Goal: Transaction & Acquisition: Obtain resource

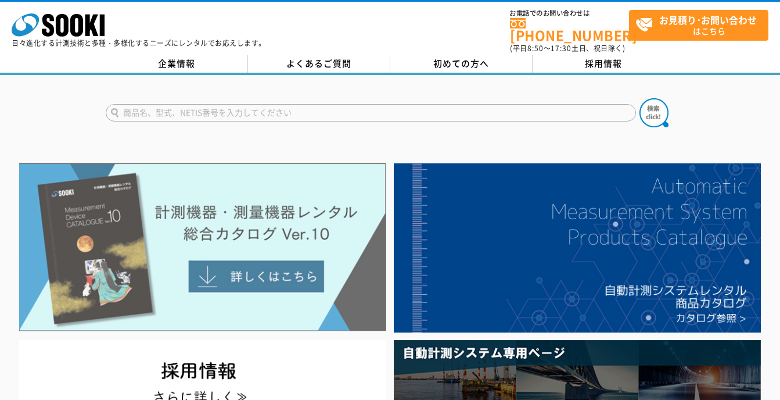
click at [258, 265] on img at bounding box center [202, 247] width 367 height 169
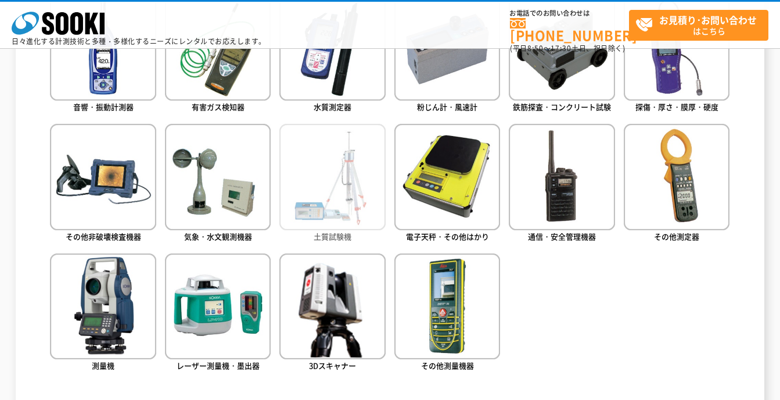
scroll to position [620, 0]
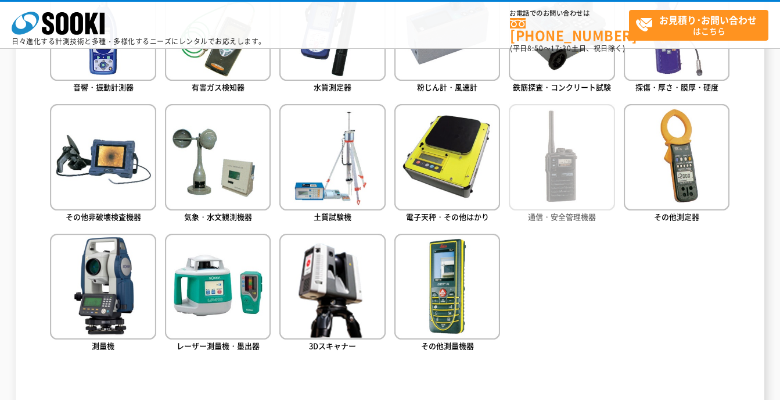
click at [575, 185] on img at bounding box center [562, 157] width 106 height 106
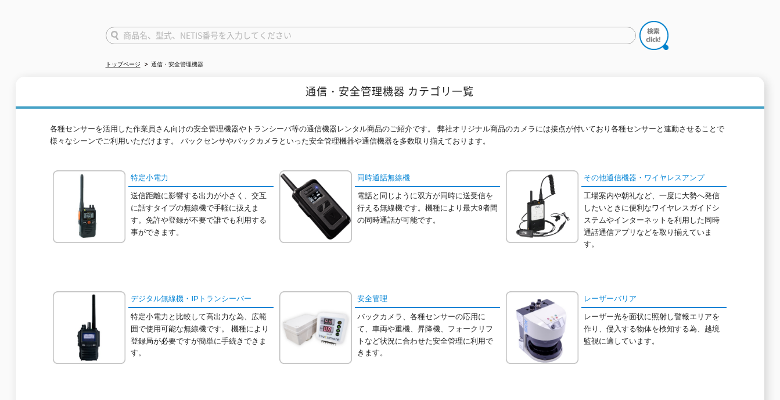
scroll to position [116, 0]
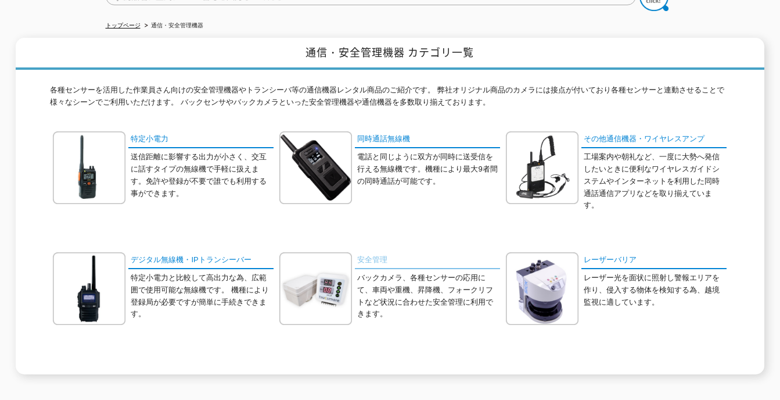
click at [373, 256] on link "安全管理" at bounding box center [427, 260] width 145 height 17
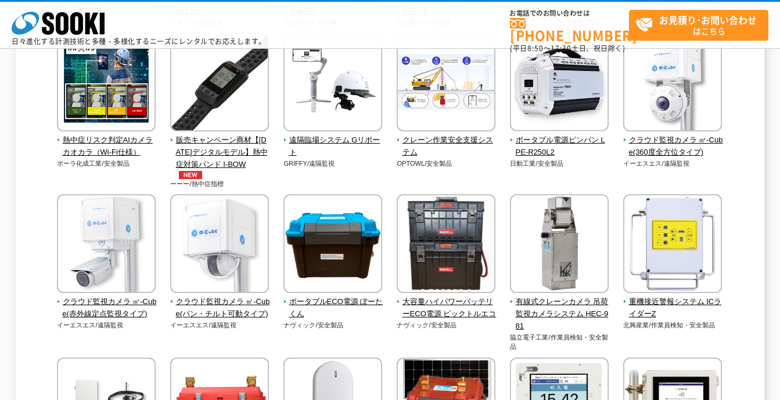
scroll to position [271, 0]
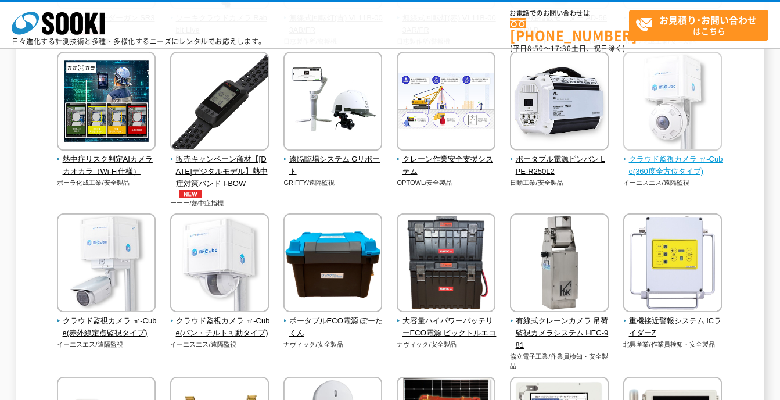
click at [669, 166] on span "クラウド監視カメラ ㎥-Cube(360度全方位タイプ)" at bounding box center [672, 165] width 99 height 24
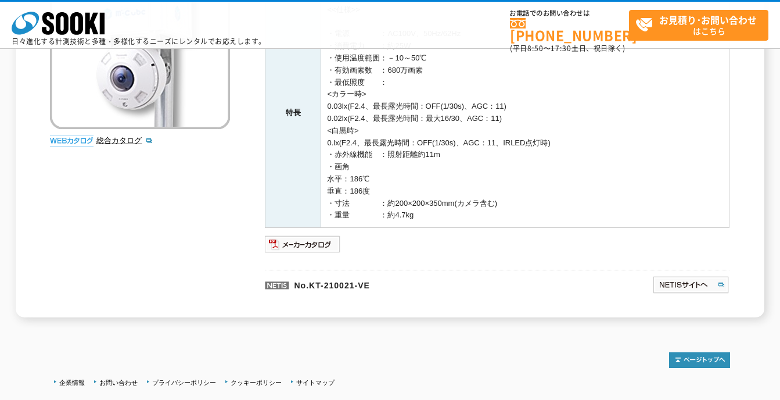
scroll to position [252, 0]
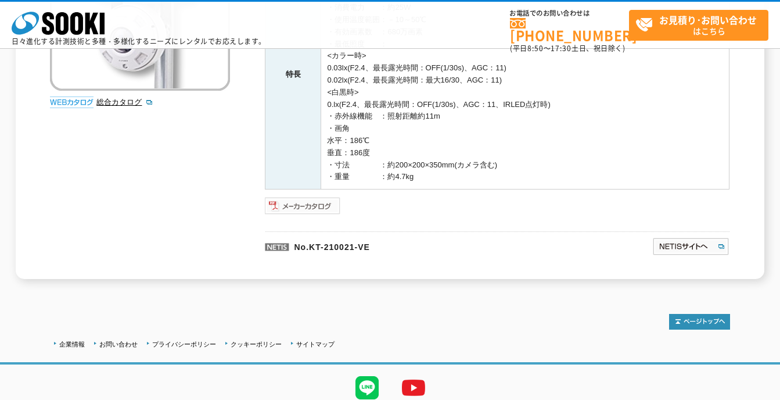
click at [287, 204] on img at bounding box center [303, 205] width 76 height 19
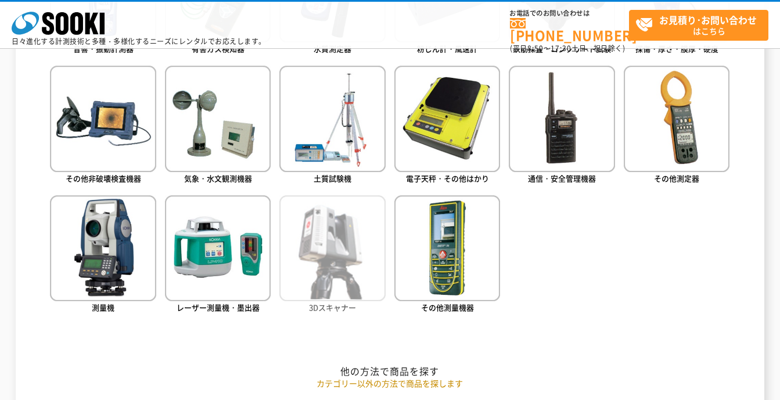
scroll to position [678, 0]
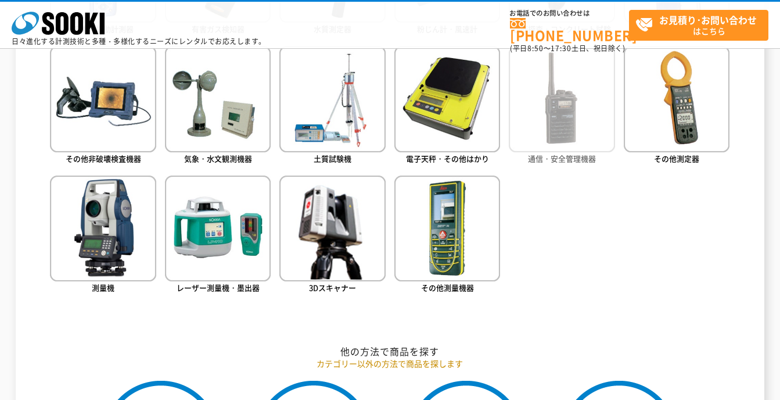
click at [553, 110] on img at bounding box center [562, 99] width 106 height 106
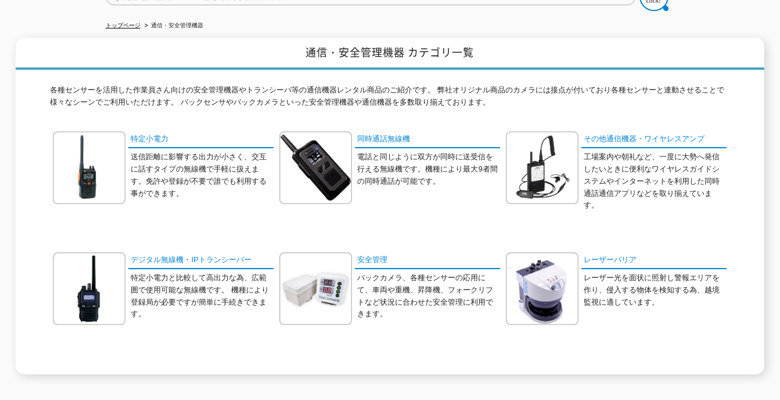
scroll to position [135, 0]
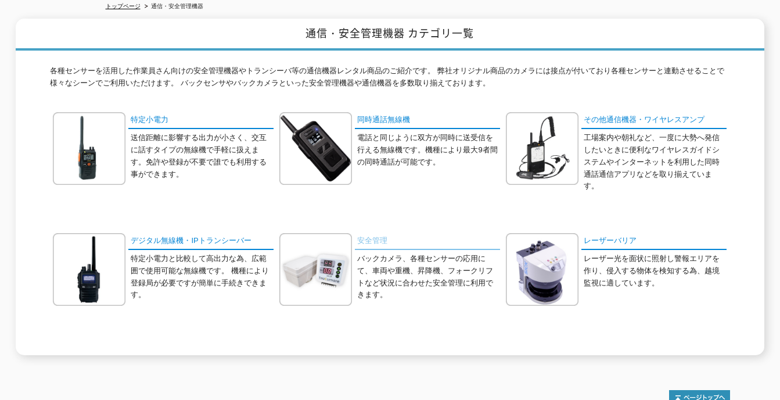
click at [367, 233] on link "安全管理" at bounding box center [427, 241] width 145 height 17
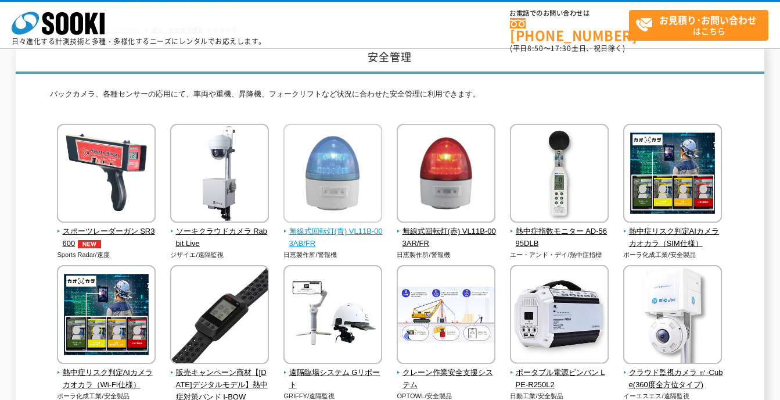
scroll to position [116, 0]
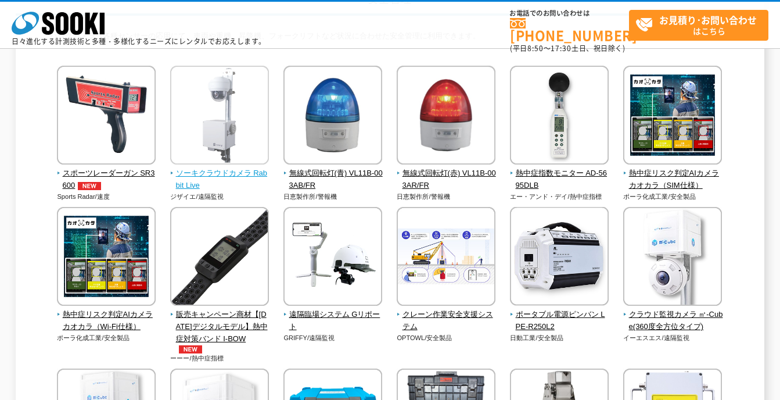
click at [233, 162] on img at bounding box center [219, 117] width 99 height 102
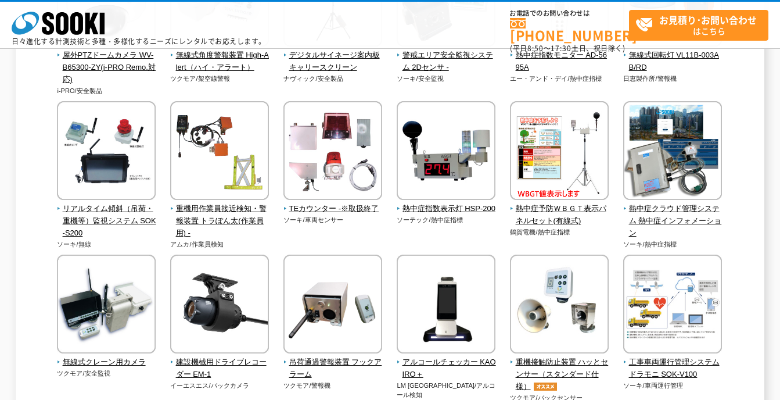
scroll to position [1027, 0]
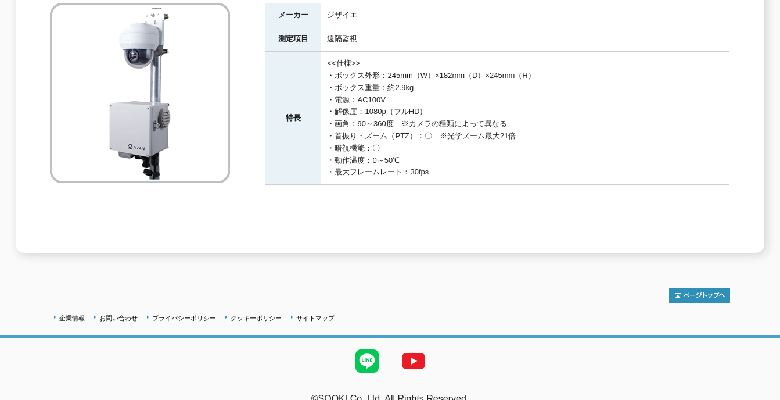
scroll to position [135, 0]
